Goal: Find specific page/section: Find specific page/section

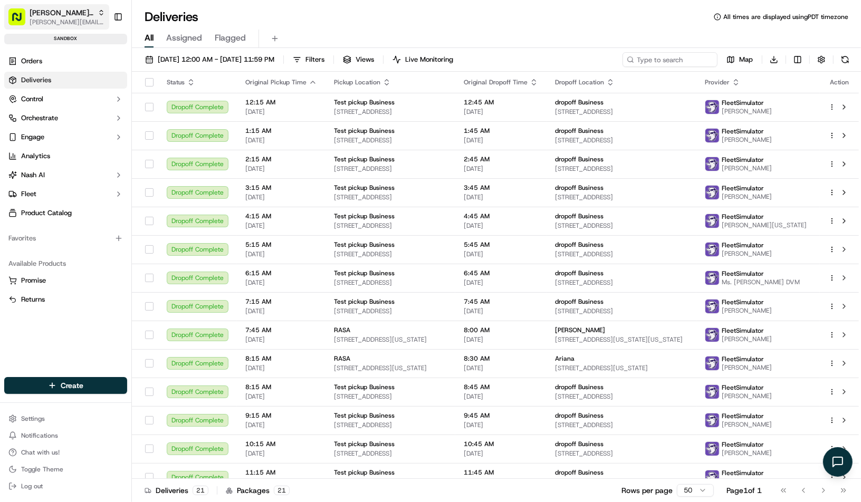
click at [84, 15] on button "Nash Org aziz@usenash.com" at bounding box center [56, 16] width 105 height 25
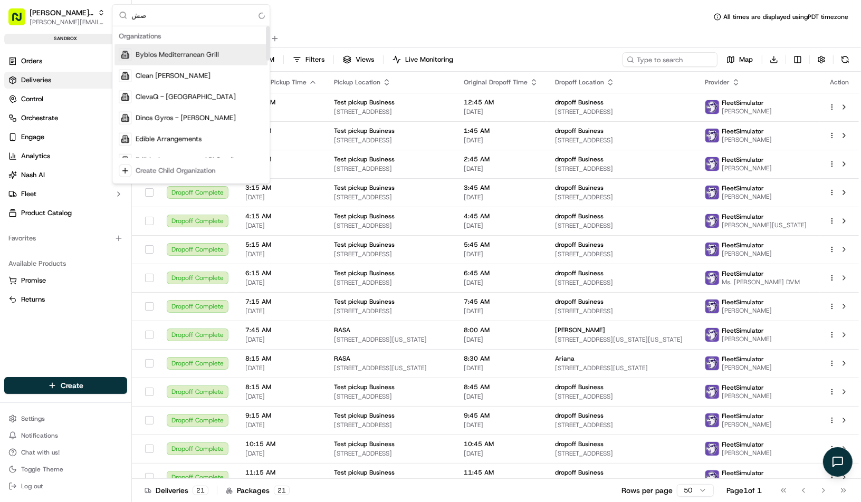
type input "ص"
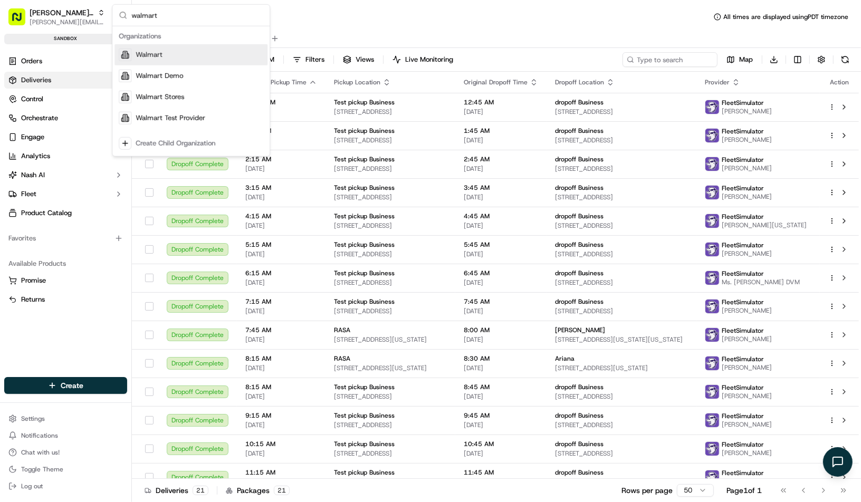
type input "walmart"
drag, startPoint x: 171, startPoint y: 57, endPoint x: 169, endPoint y: 69, distance: 11.7
click at [169, 69] on div "Walmart Walmart Demo Walmart Stores Walmart Test Provider" at bounding box center [190, 86] width 153 height 84
click at [168, 60] on div "Walmart" at bounding box center [190, 54] width 153 height 21
